Goal: Task Accomplishment & Management: Use online tool/utility

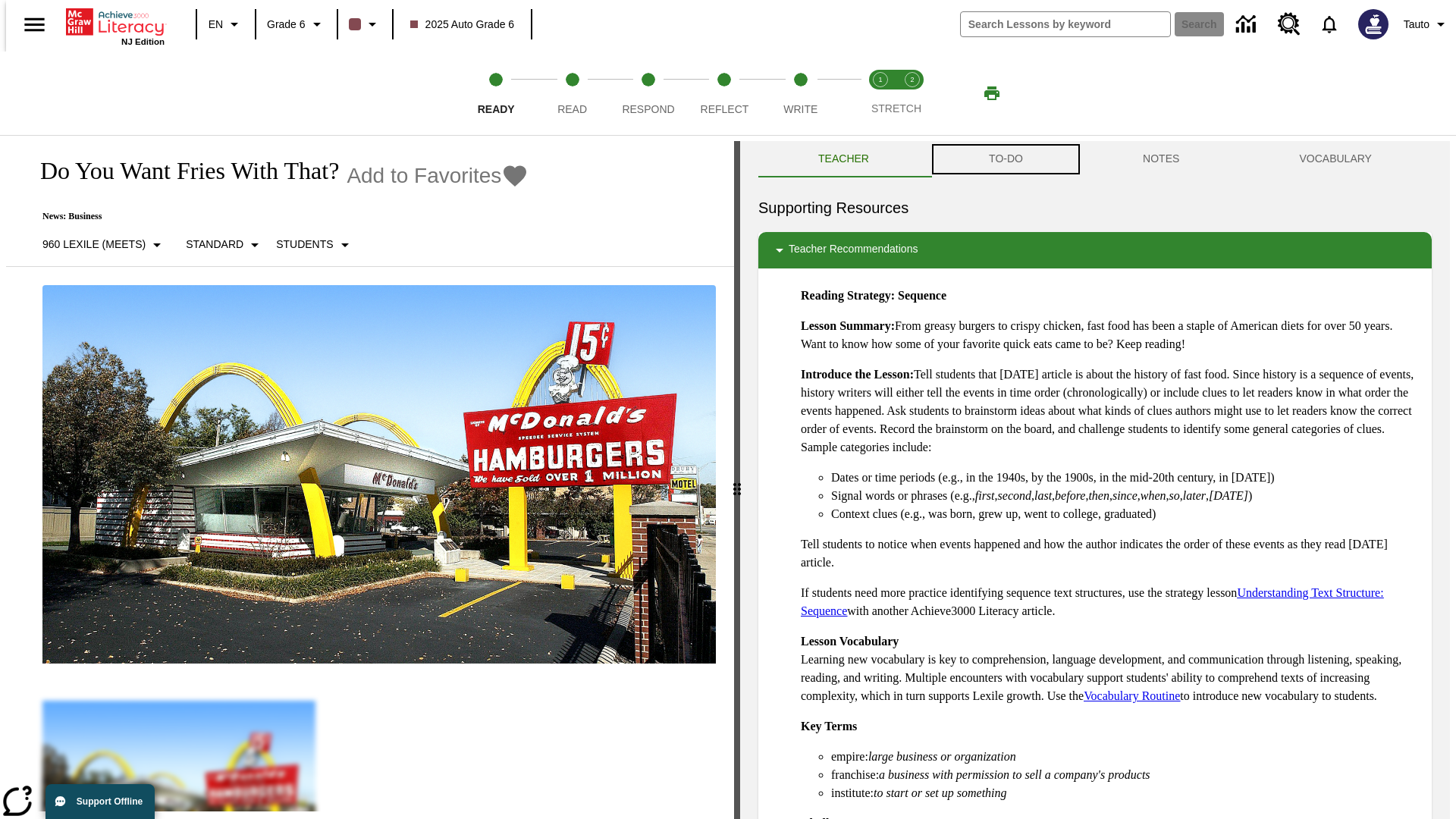
click at [1005, 160] on button "TO-DO" at bounding box center [1006, 159] width 154 height 37
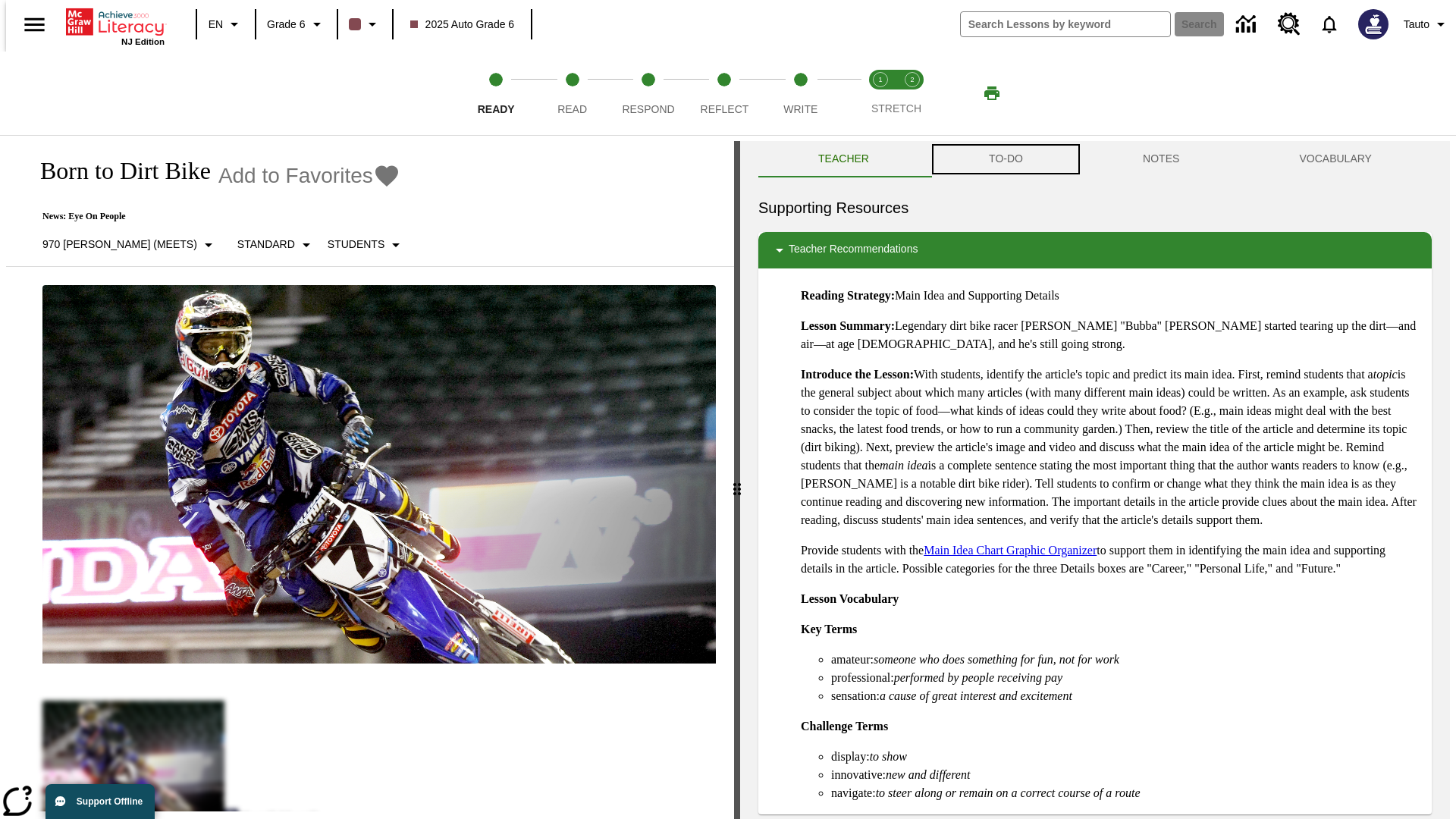
click at [1005, 160] on button "TO-DO" at bounding box center [1006, 159] width 154 height 37
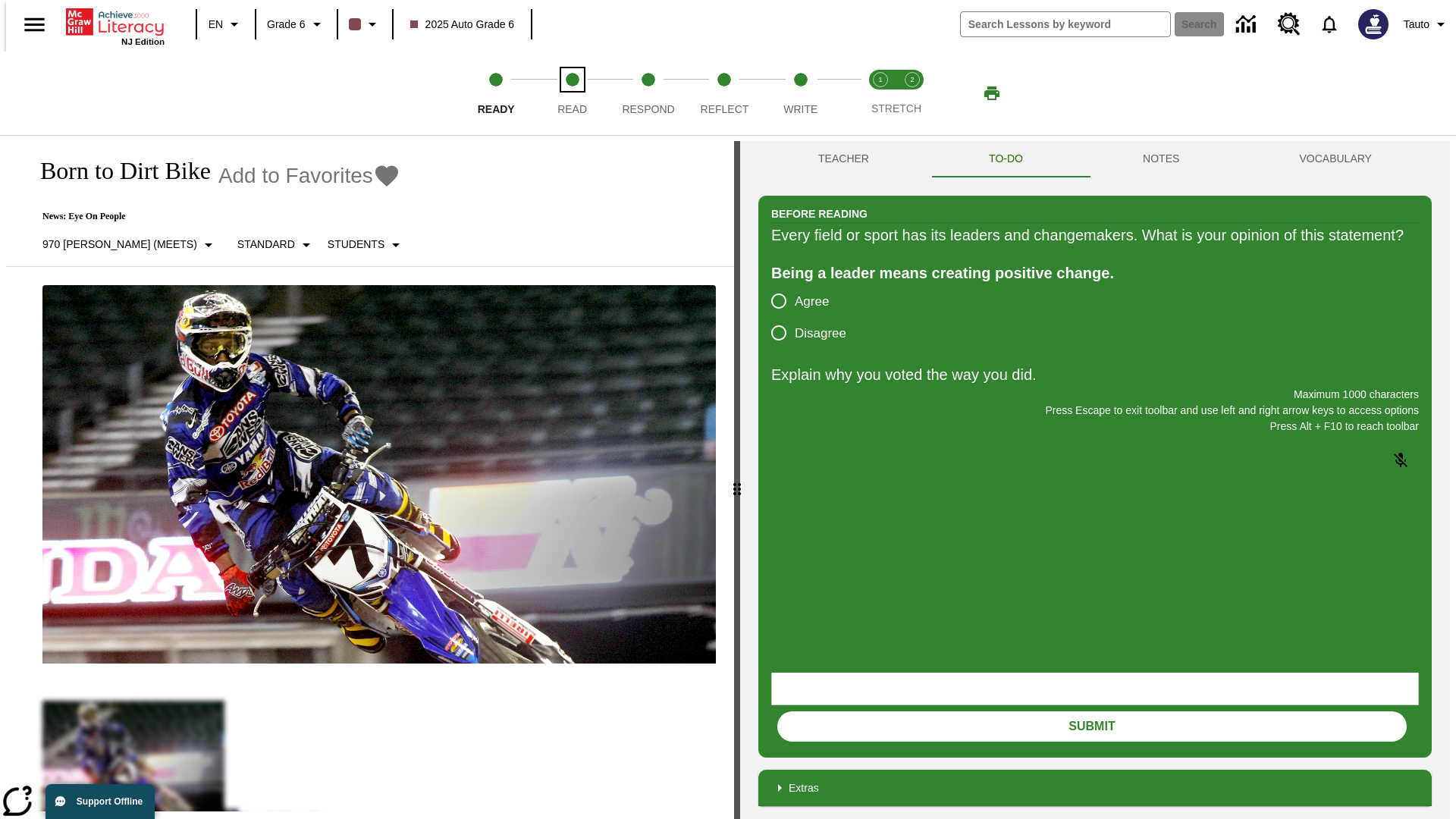
click at [572, 93] on span "Read" at bounding box center [572, 103] width 30 height 27
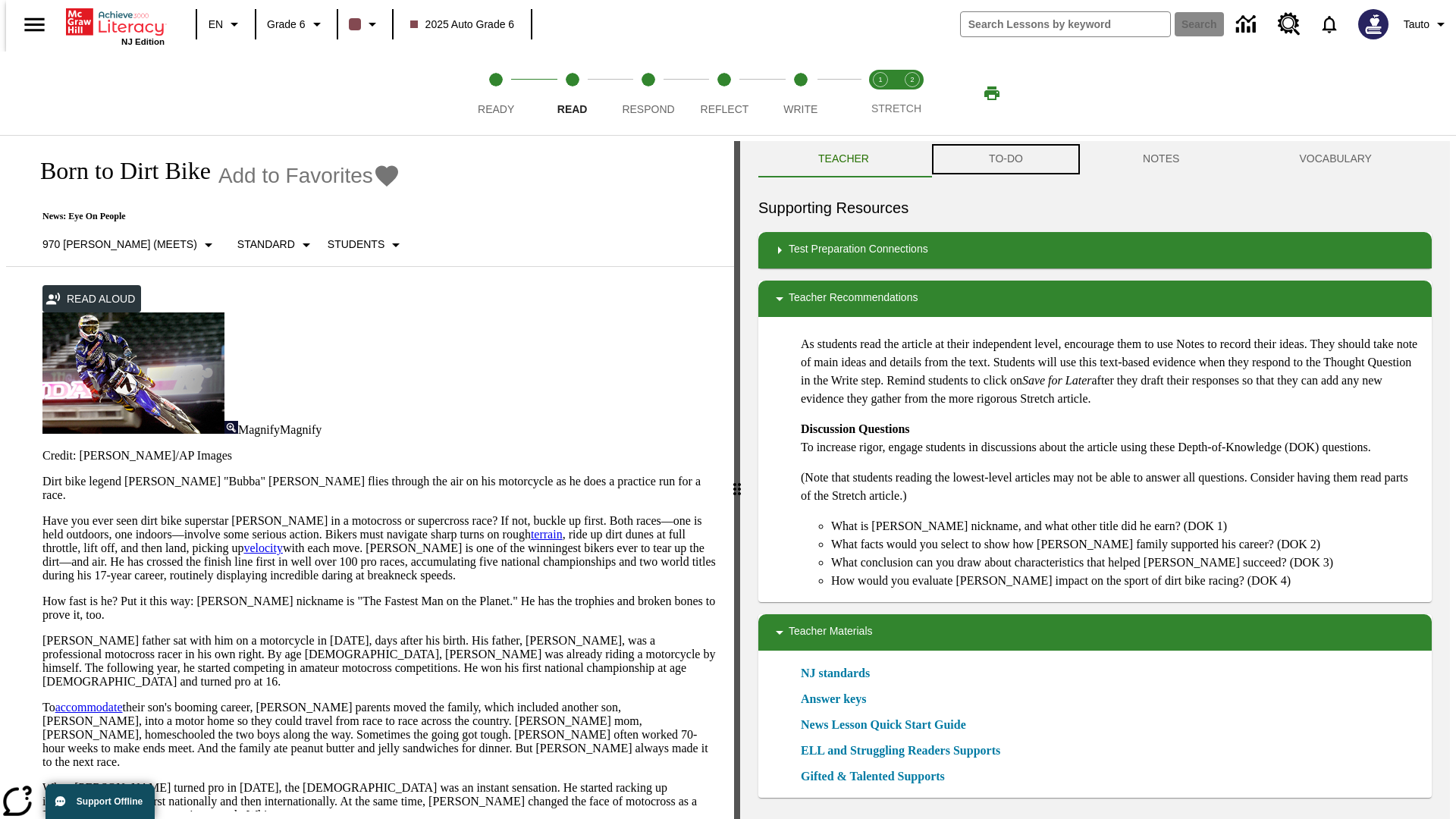
scroll to position [1, 0]
click at [1005, 160] on button "TO-DO" at bounding box center [1006, 158] width 154 height 37
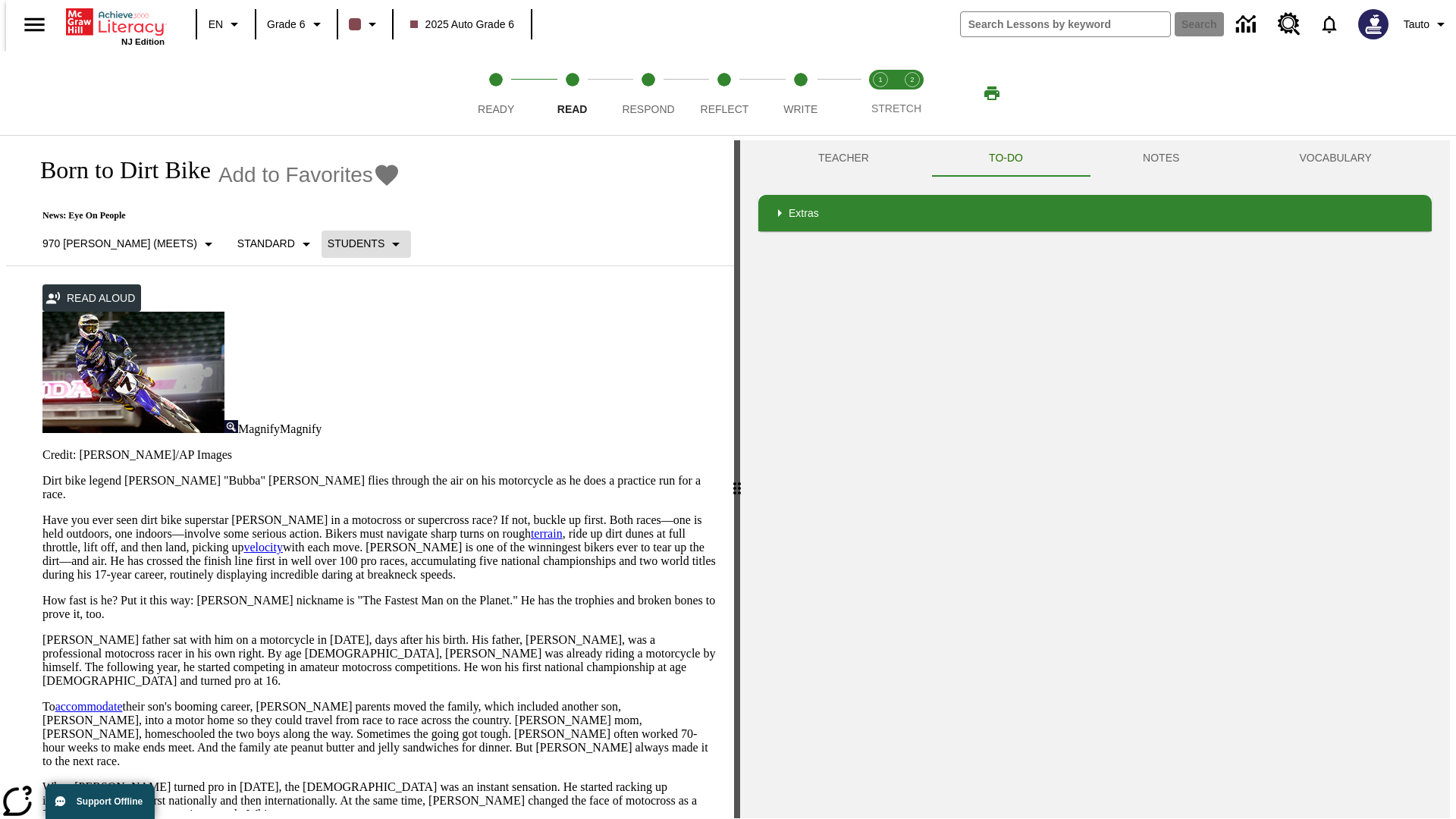
click at [328, 244] on p "Students" at bounding box center [356, 244] width 57 height 16
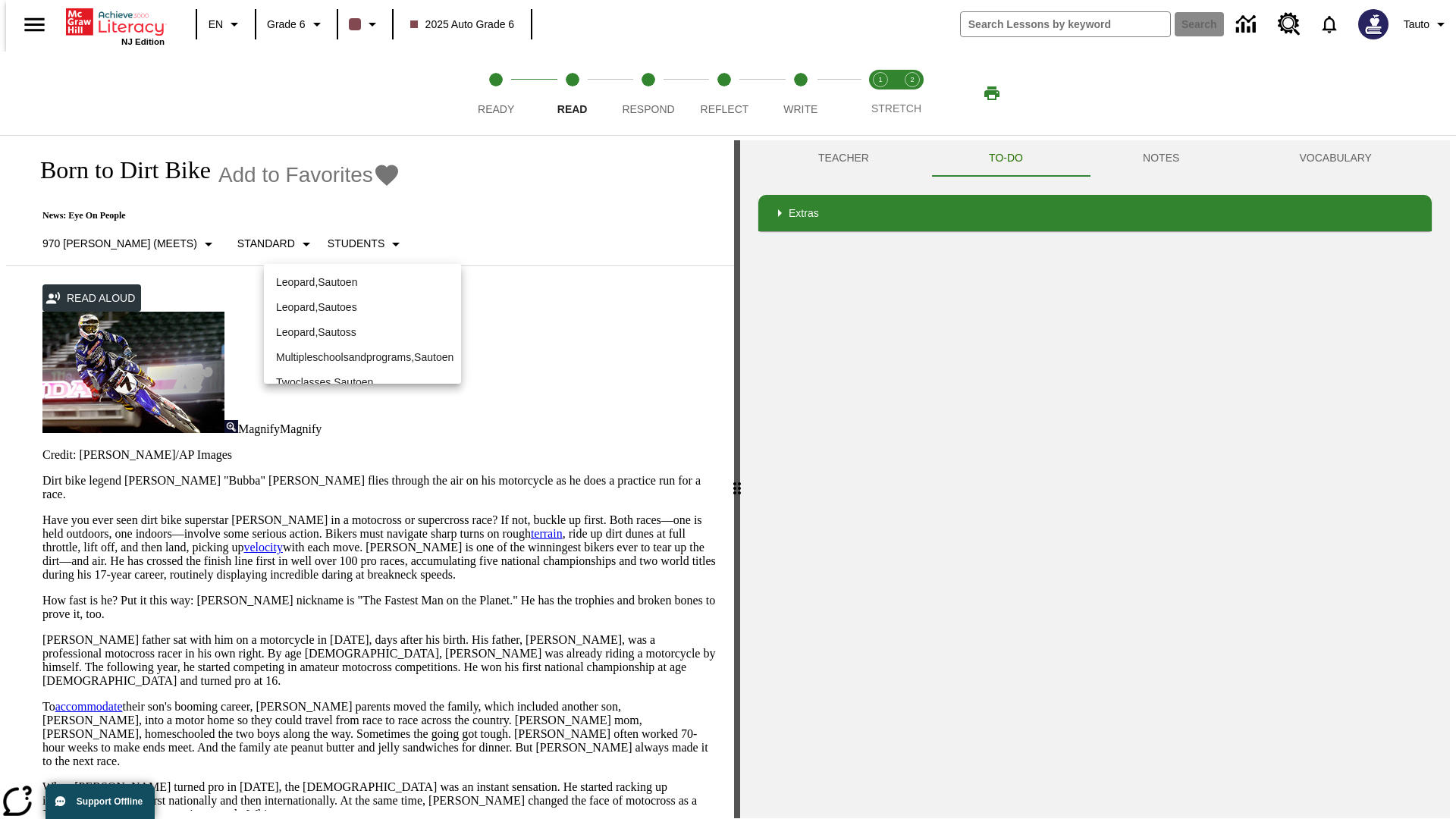
click at [350, 275] on p "Leopard , Sautoen" at bounding box center [363, 283] width 173 height 16
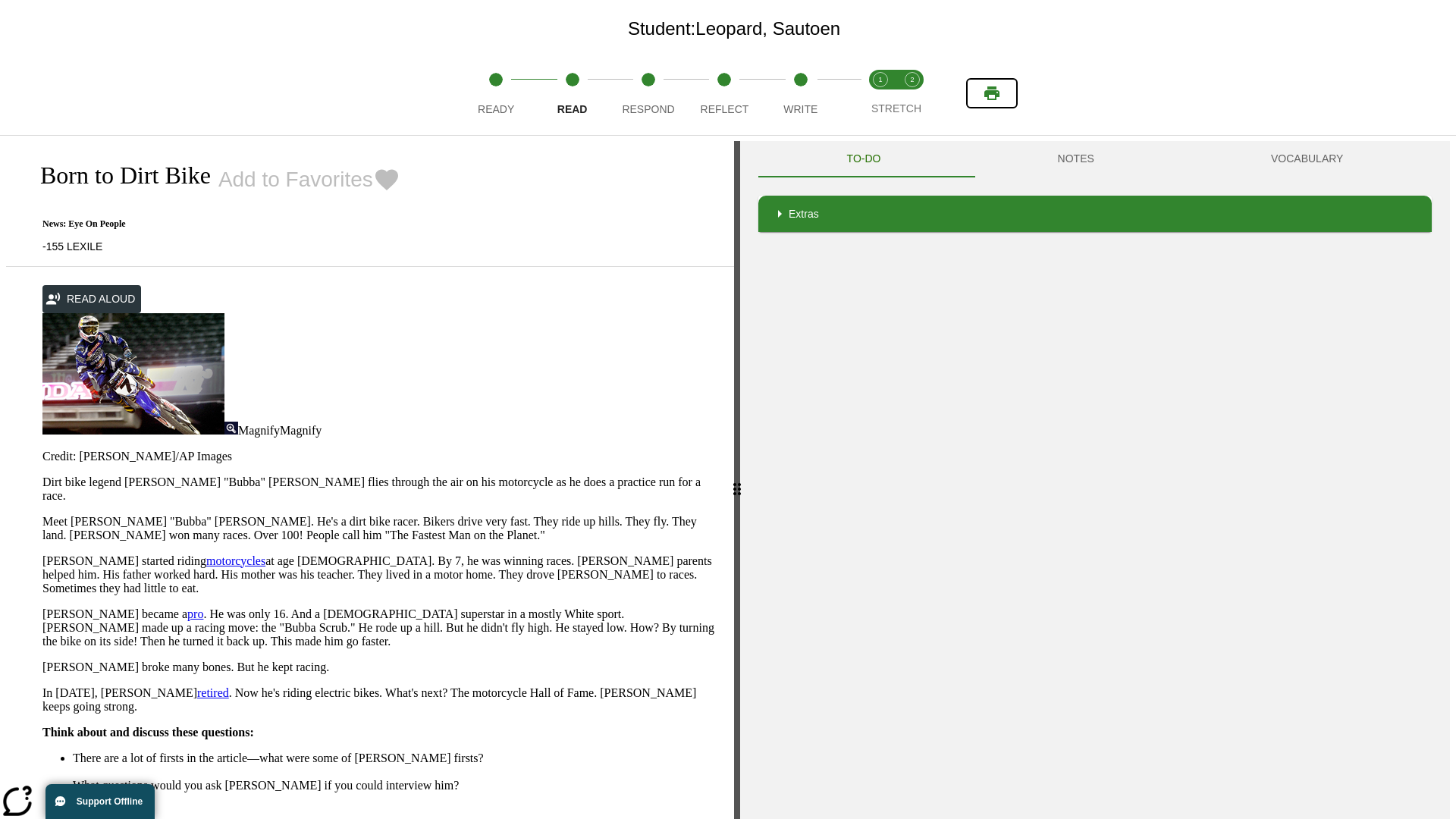
click at [992, 93] on icon "Print" at bounding box center [991, 93] width 15 height 14
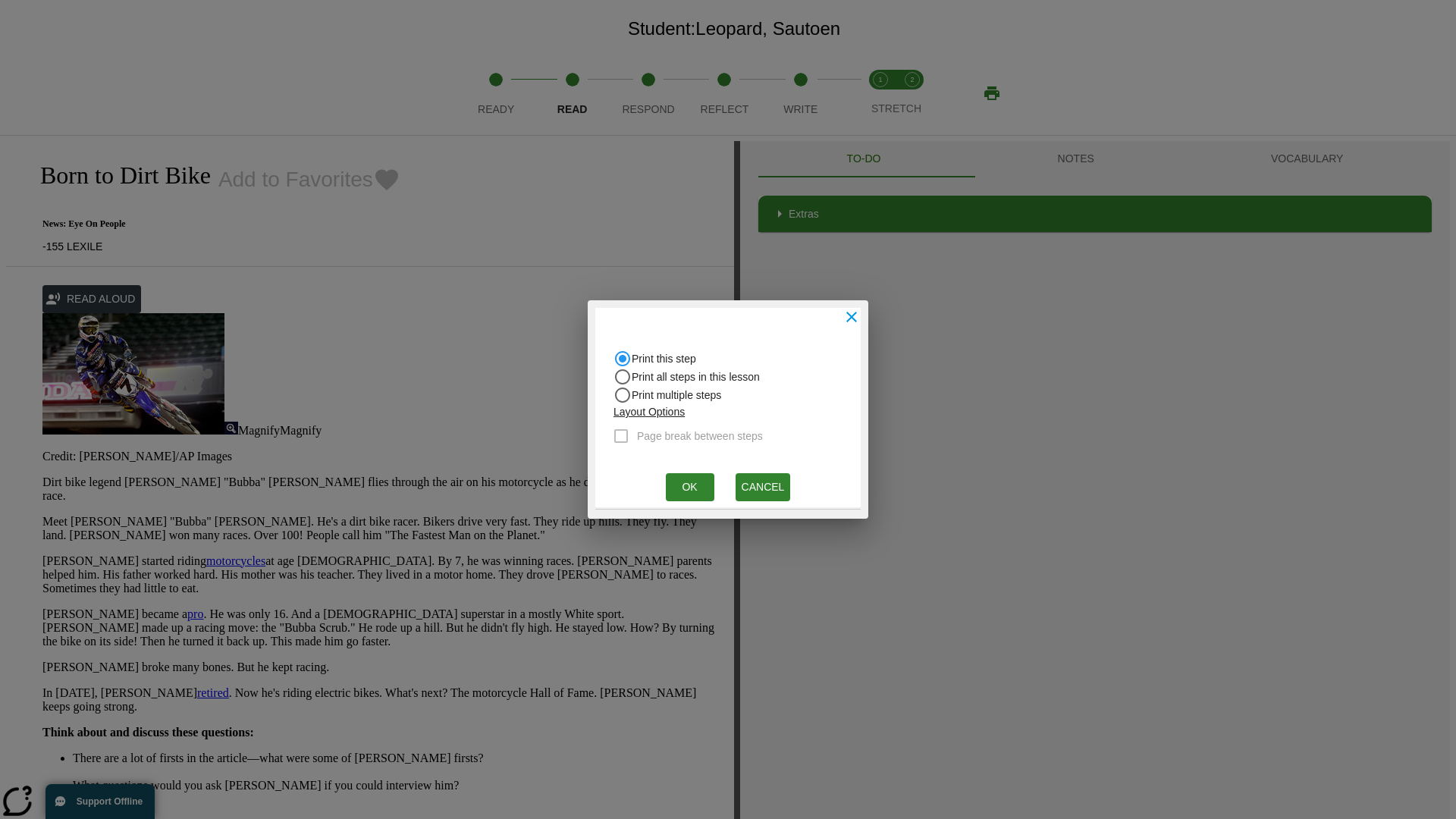
click at [623, 368] on input "Print all steps in this lesson" at bounding box center [622, 358] width 18 height 18
radio input "true"
radio input "false"
checkbox input "true"
click at [689, 487] on button "Ok" at bounding box center [690, 487] width 48 height 28
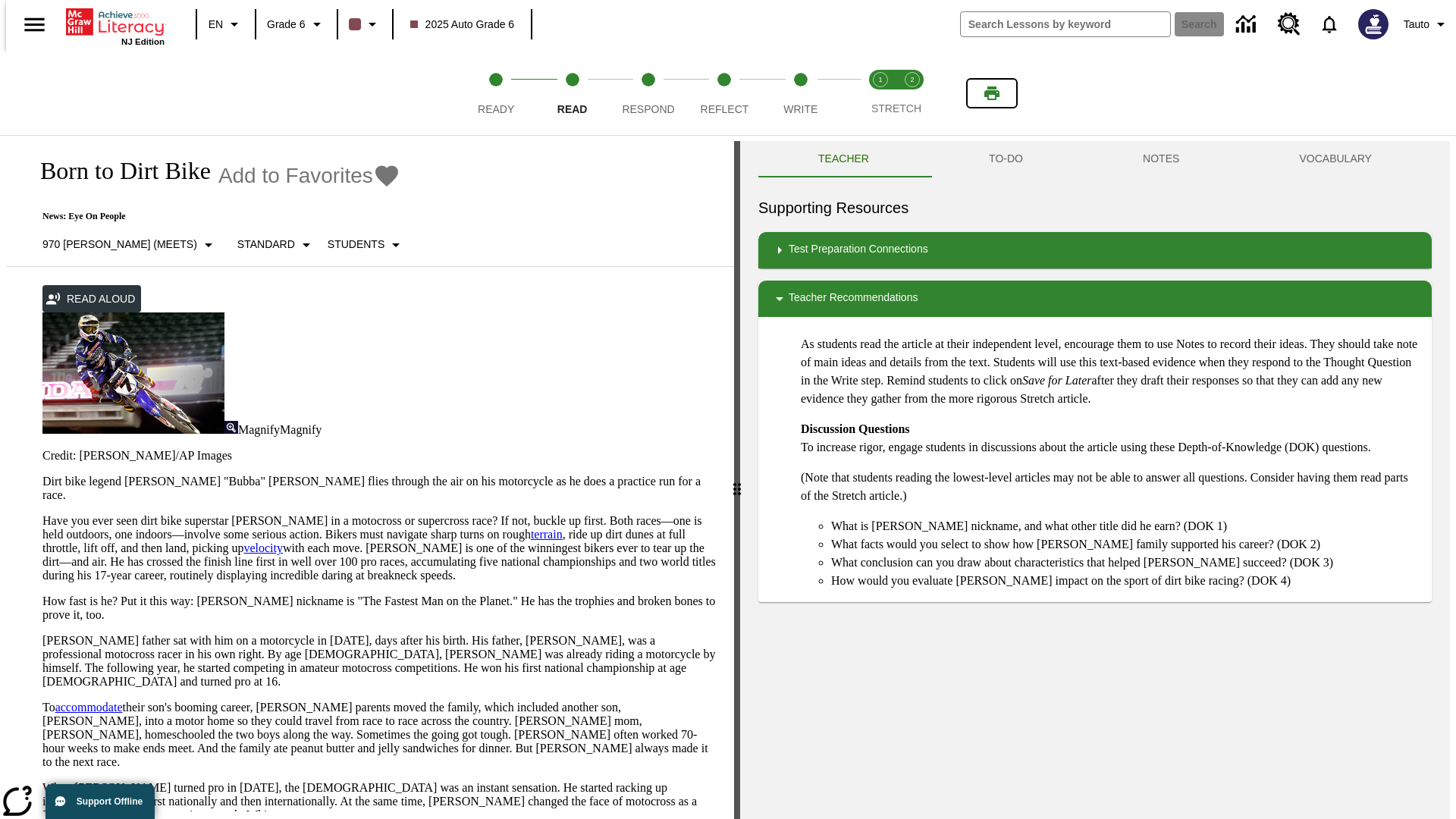
click at [992, 93] on icon "Print" at bounding box center [991, 93] width 15 height 14
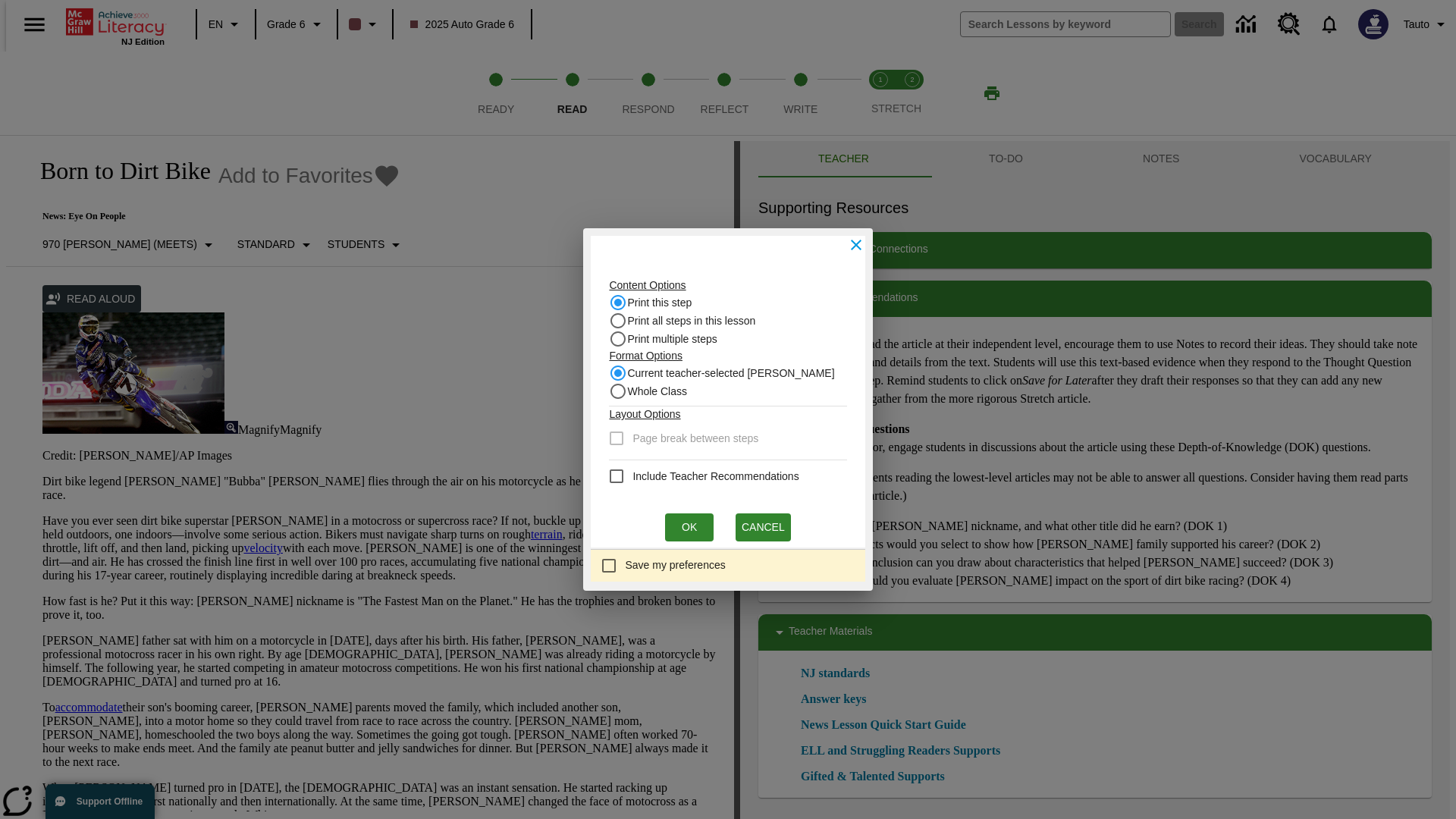
click at [623, 303] on input "Print this step" at bounding box center [618, 302] width 18 height 18
click at [623, 382] on input "Whole Class" at bounding box center [618, 373] width 18 height 18
radio input "true"
radio input "false"
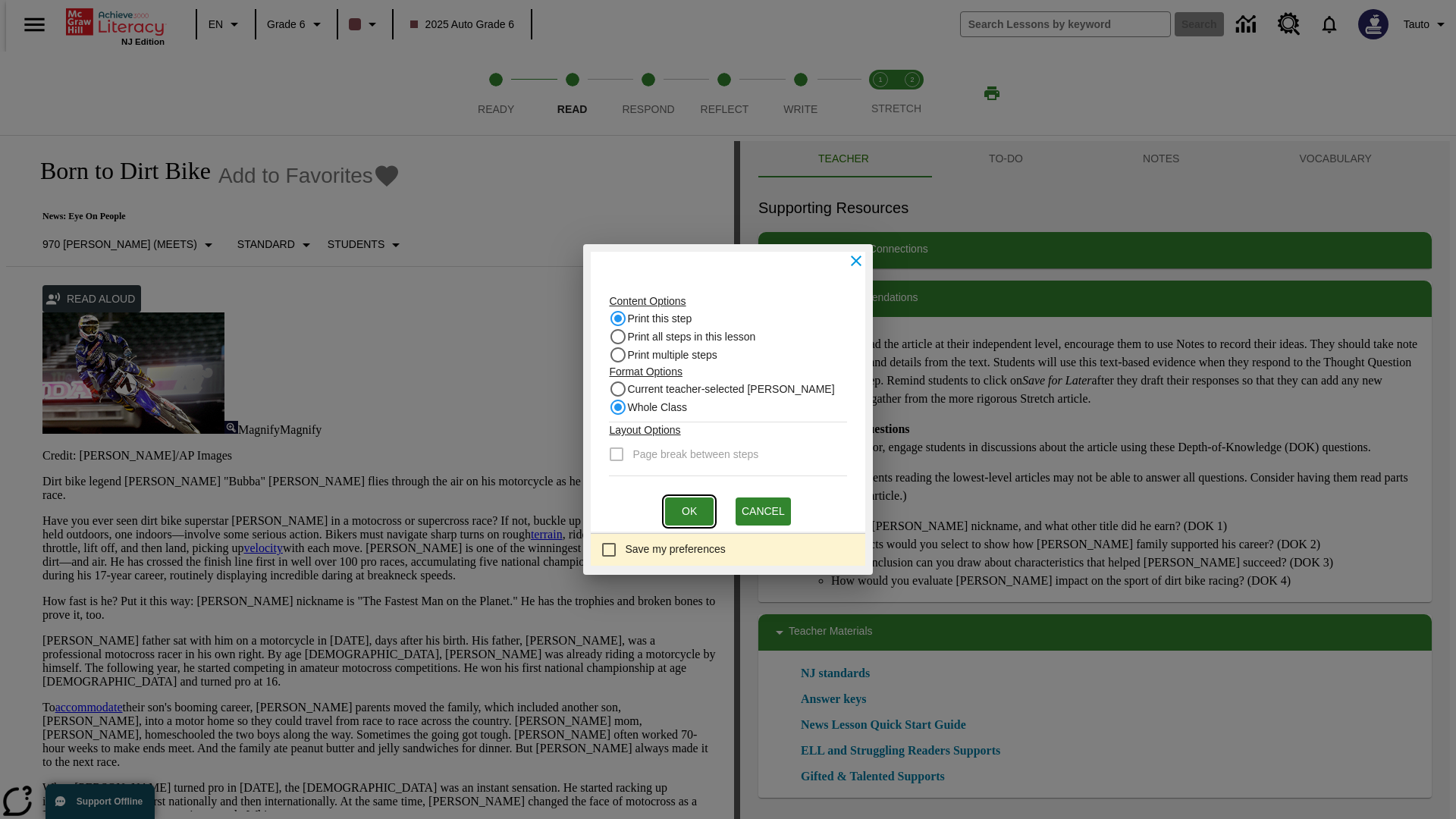
click at [689, 511] on button "Ok" at bounding box center [689, 511] width 48 height 28
